Goal: Information Seeking & Learning: Learn about a topic

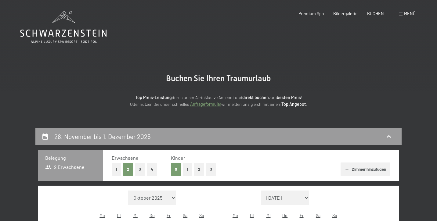
select select "2025-11-01"
select select "2025-12-01"
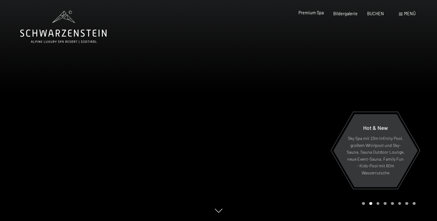
click at [308, 11] on span "Premium Spa" at bounding box center [311, 12] width 25 height 5
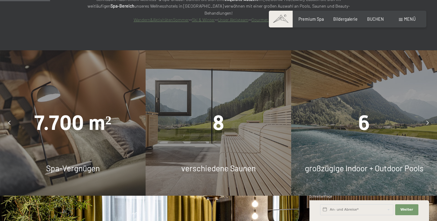
scroll to position [445, 0]
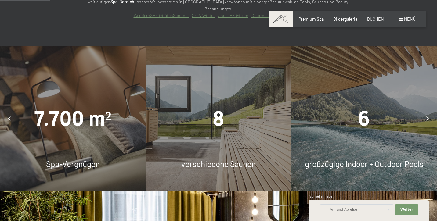
click at [237, 118] on div "8 verschiedene Saunen" at bounding box center [219, 119] width 146 height 146
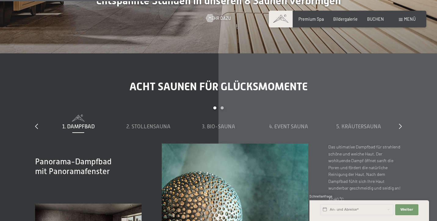
scroll to position [1723, 0]
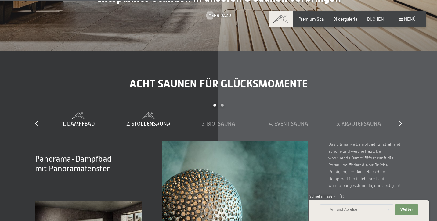
click at [150, 121] on span "2. Stollensauna" at bounding box center [148, 124] width 44 height 6
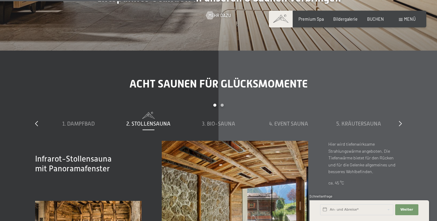
scroll to position [1755, 0]
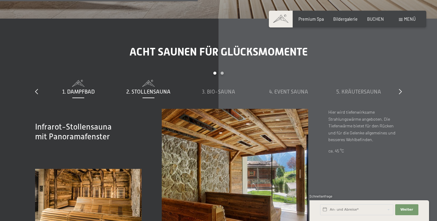
click at [75, 89] on span "1. Dampfbad" at bounding box center [78, 92] width 32 height 6
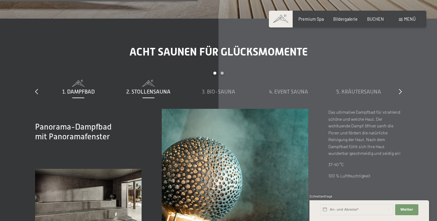
click at [153, 89] on span "2. Stollensauna" at bounding box center [148, 92] width 44 height 6
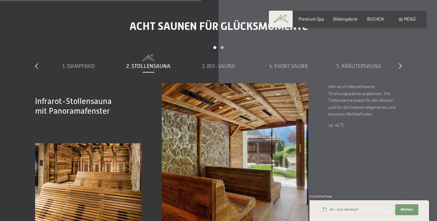
scroll to position [1785, 0]
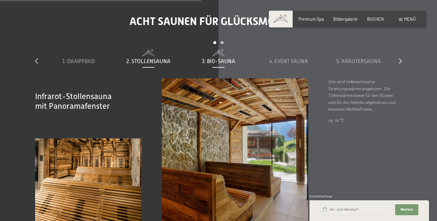
click at [230, 58] on span "3. Bio-Sauna" at bounding box center [218, 61] width 33 height 6
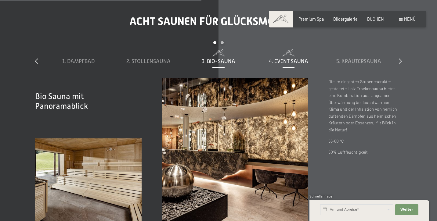
click at [287, 58] on span "4. Event Sauna" at bounding box center [288, 61] width 39 height 6
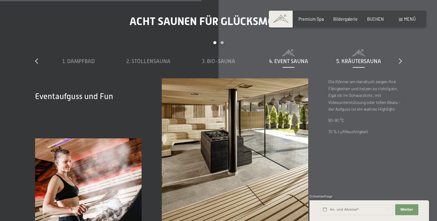
click at [354, 58] on span "5. Kräutersauna" at bounding box center [359, 61] width 45 height 6
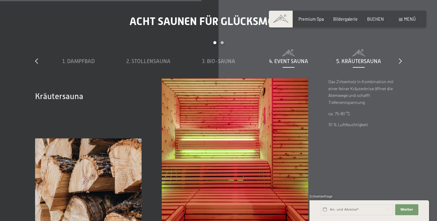
click at [294, 58] on span "4. Event Sauna" at bounding box center [288, 61] width 39 height 6
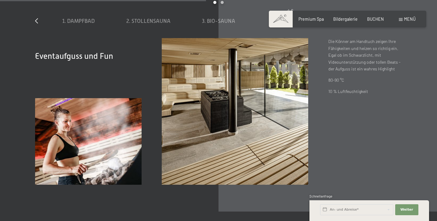
scroll to position [1826, 0]
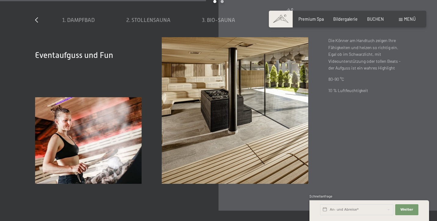
click at [239, 103] on img at bounding box center [235, 110] width 147 height 147
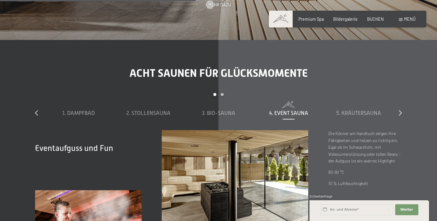
scroll to position [1735, 0]
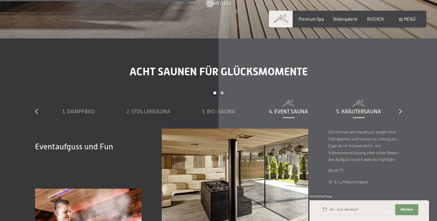
click at [366, 108] on div "5. Kräutersauna" at bounding box center [359, 112] width 65 height 8
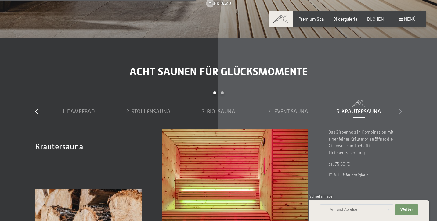
click at [400, 109] on icon at bounding box center [400, 111] width 3 height 5
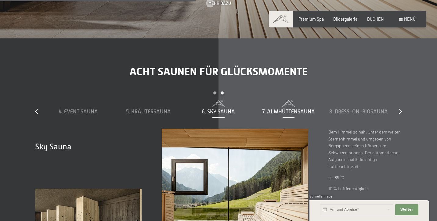
click at [286, 109] on span "7. Almhüttensauna" at bounding box center [288, 112] width 53 height 6
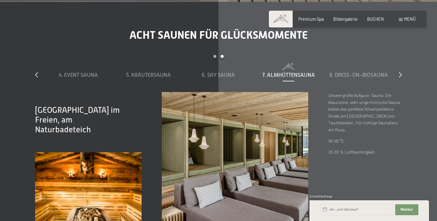
scroll to position [1772, 0]
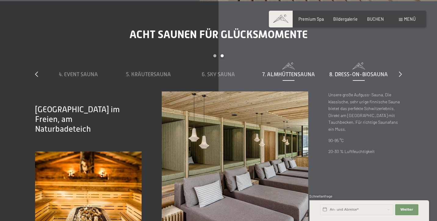
click at [343, 71] on span "8. Dress-on-Biosauna" at bounding box center [359, 74] width 59 height 6
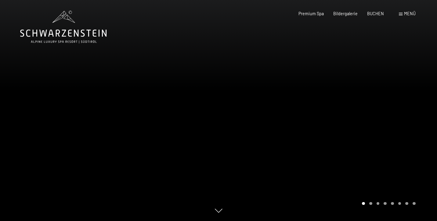
scroll to position [0, 0]
